Goal: Navigation & Orientation: Find specific page/section

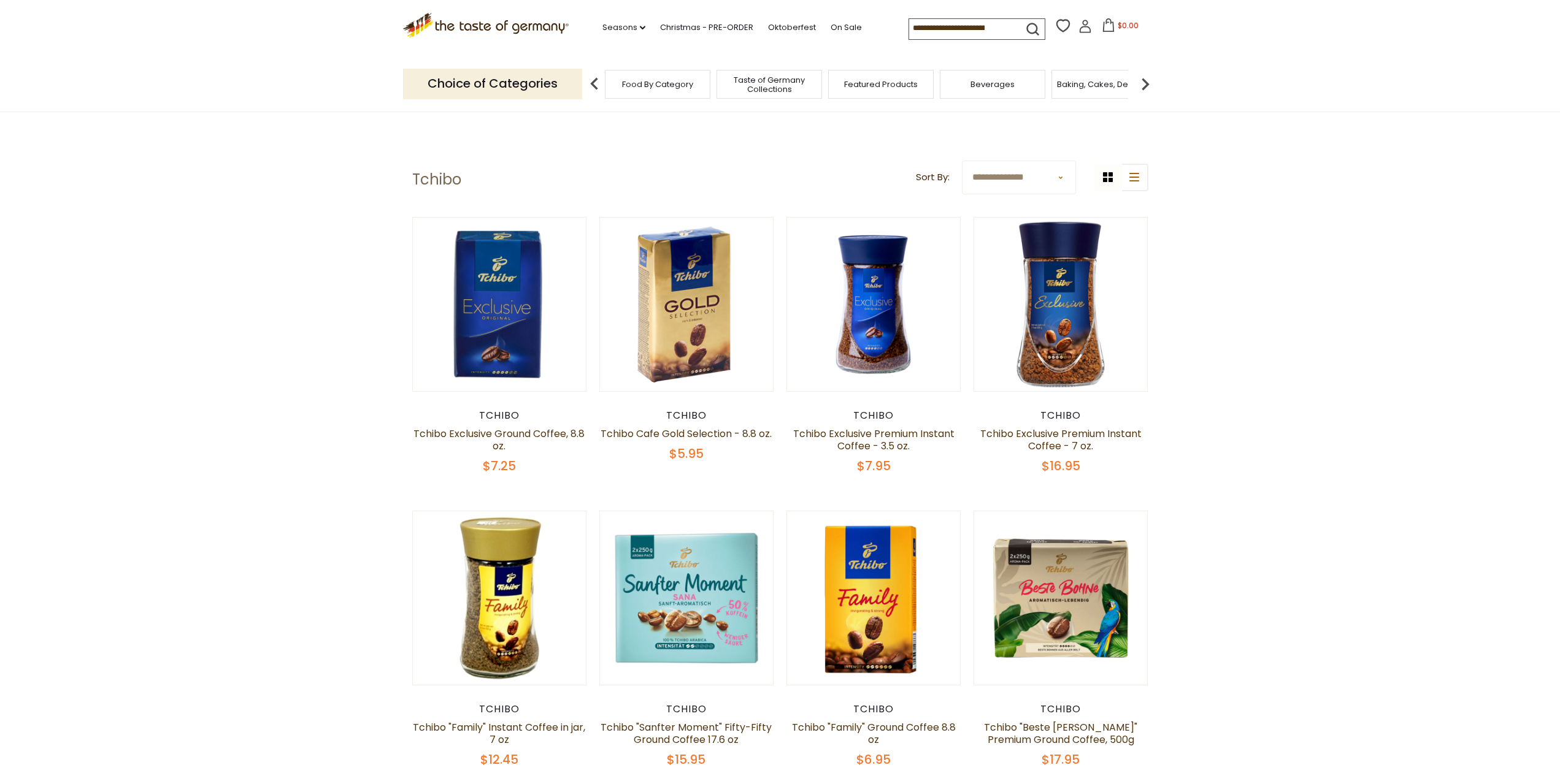
click at [904, 88] on span "Featured Products" at bounding box center [881, 84] width 74 height 9
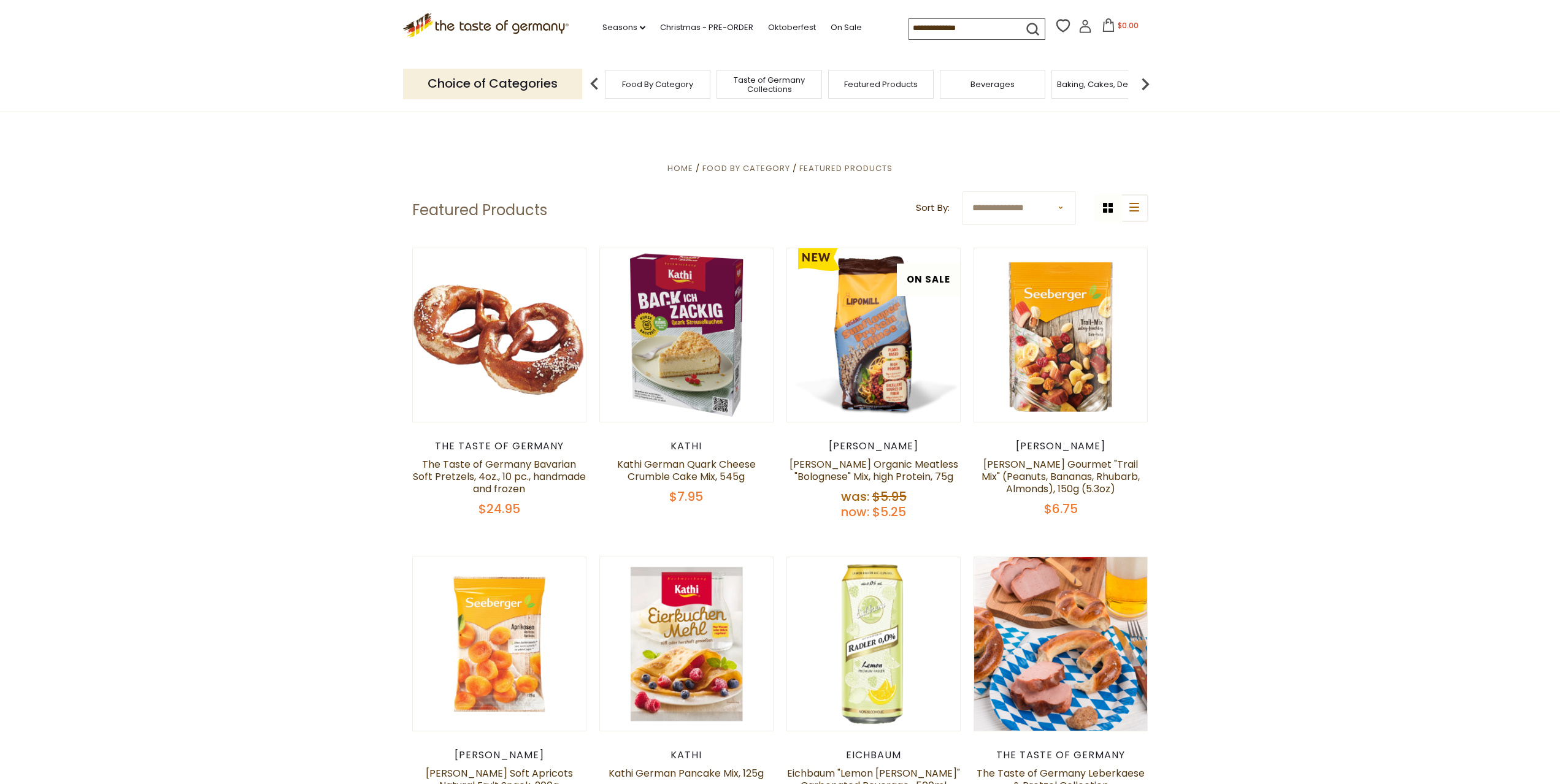
click at [1148, 87] on img at bounding box center [1145, 84] width 25 height 25
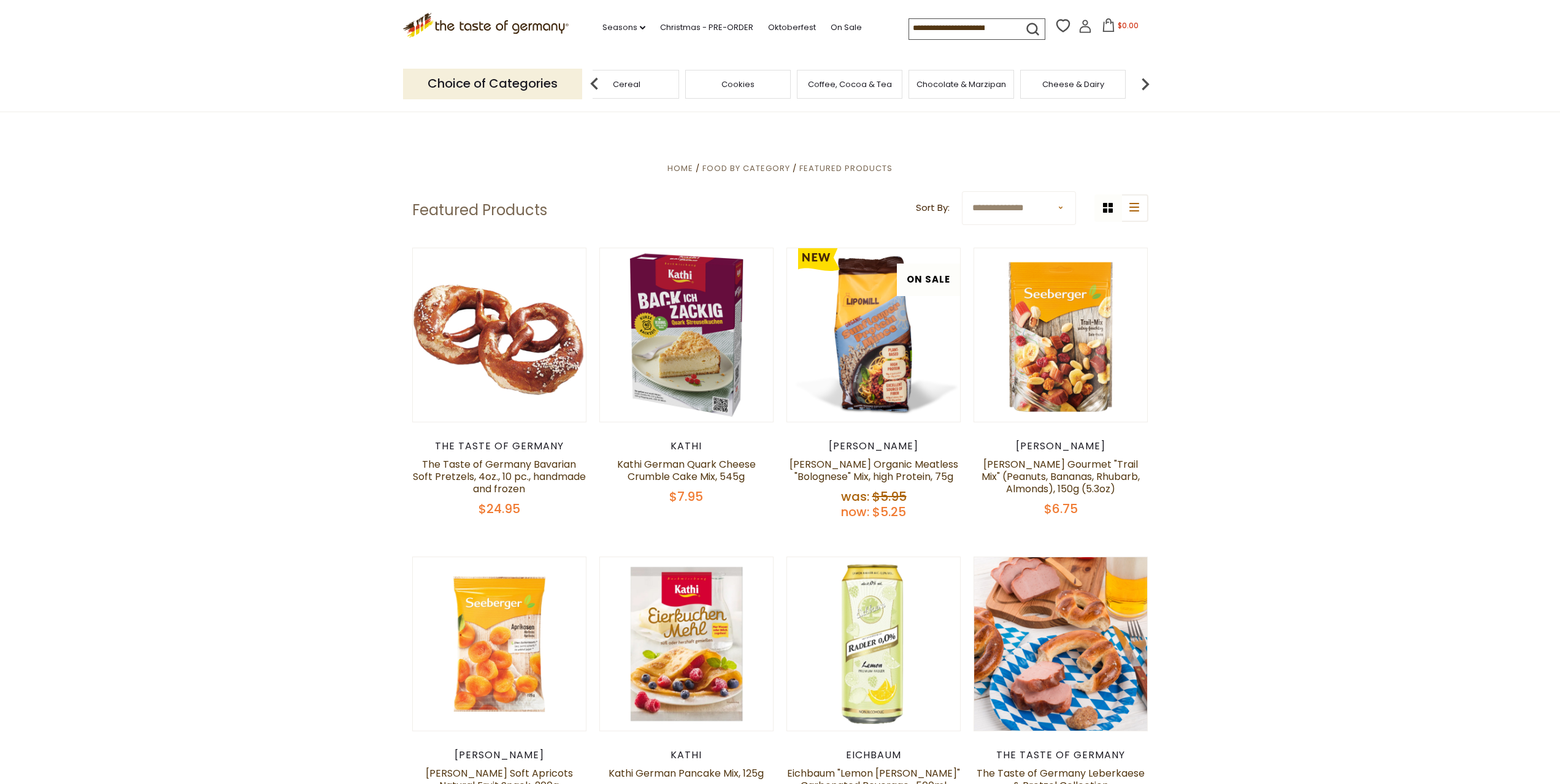
click at [1148, 87] on img at bounding box center [1145, 84] width 25 height 25
click at [1146, 88] on img at bounding box center [1145, 84] width 25 height 25
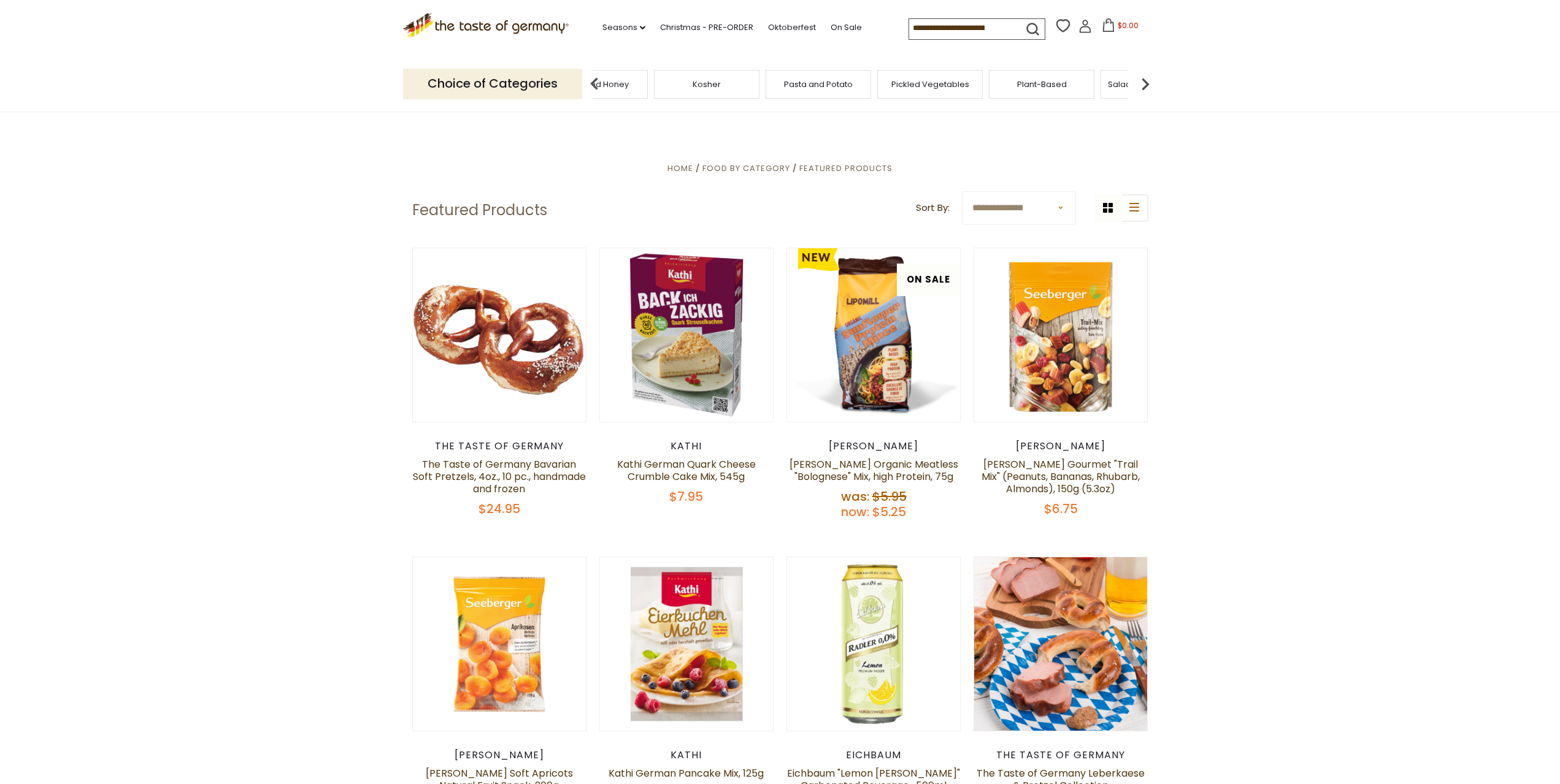
click at [1146, 88] on img at bounding box center [1145, 84] width 25 height 25
